Goal: Transaction & Acquisition: Book appointment/travel/reservation

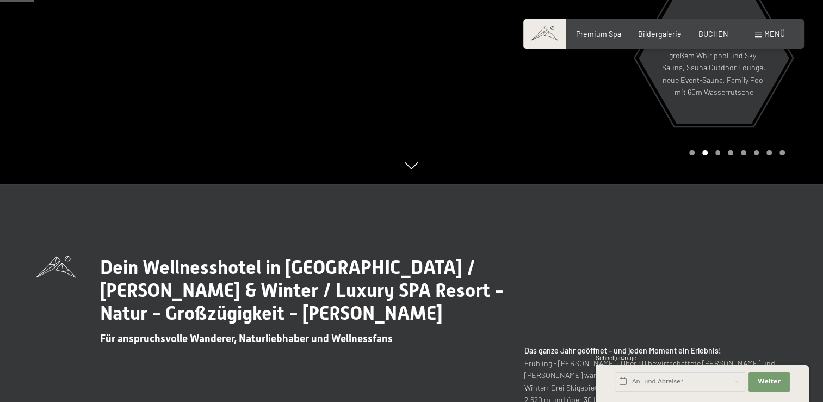
click at [771, 37] on span "Menü" at bounding box center [775, 33] width 21 height 9
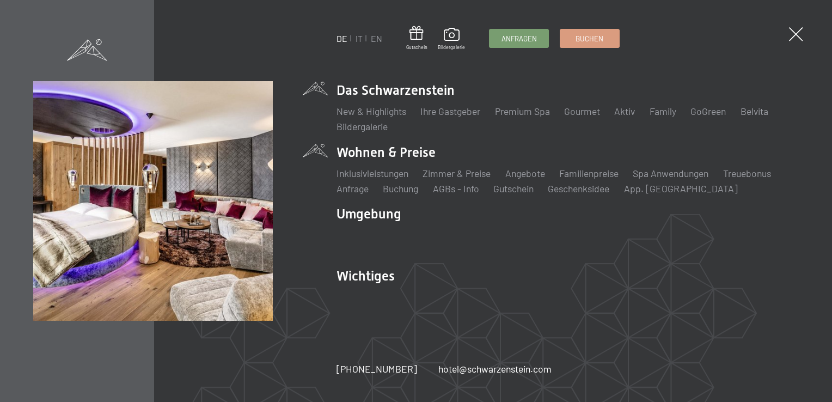
click at [391, 153] on li "Wohnen & Preise Inklusivleistungen [PERSON_NAME] & Preise Liste Angebote Liste …" at bounding box center [567, 169] width 462 height 52
click at [525, 177] on link "Angebote" at bounding box center [525, 173] width 40 height 12
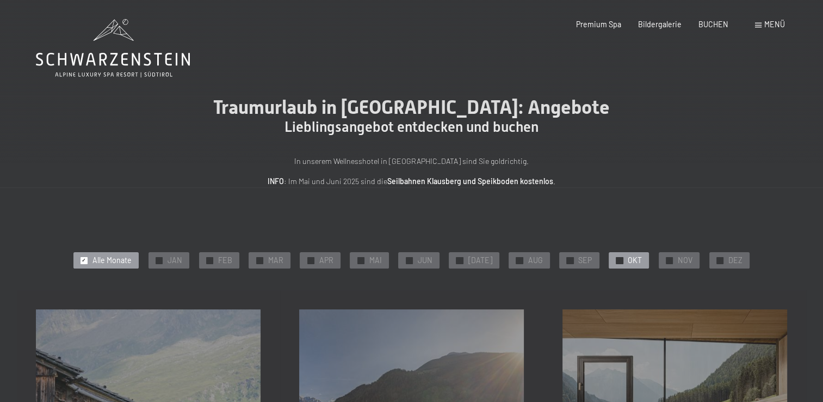
click at [628, 260] on span "OKT" at bounding box center [635, 260] width 14 height 11
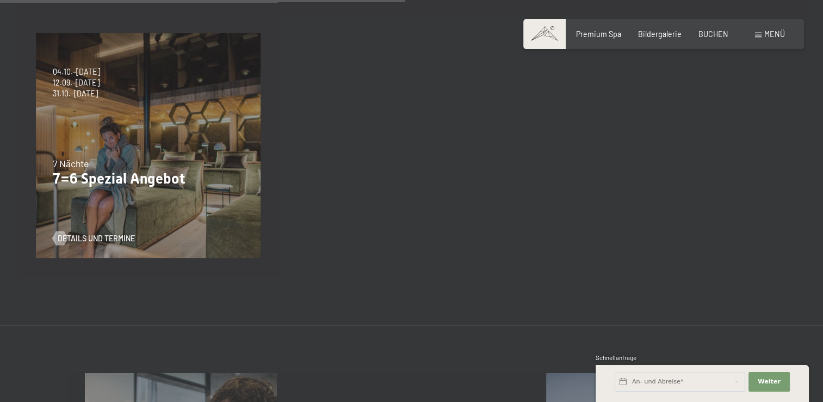
scroll to position [544, 0]
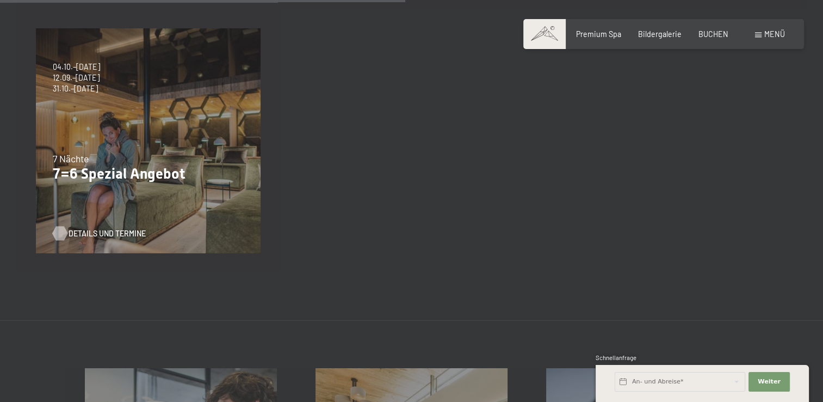
click at [120, 233] on span "Details und Termine" at bounding box center [107, 233] width 77 height 11
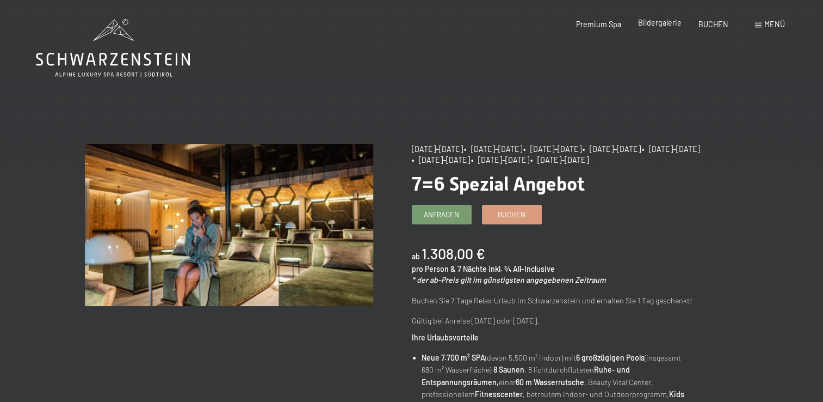
click at [658, 21] on span "Bildergalerie" at bounding box center [660, 22] width 44 height 9
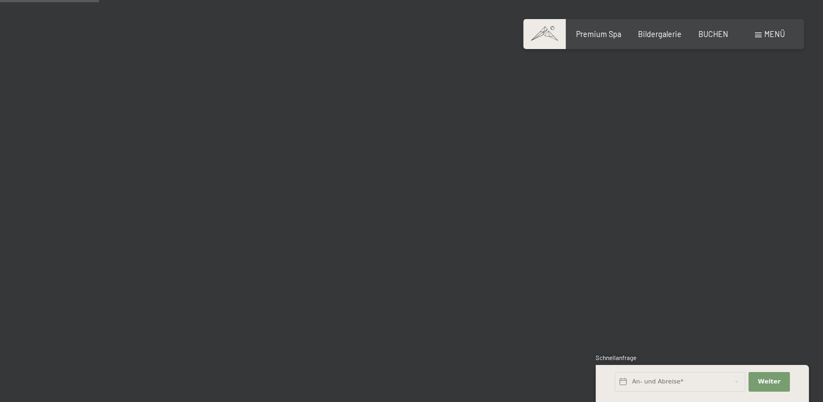
scroll to position [1415, 0]
